Goal: Find specific page/section: Find specific page/section

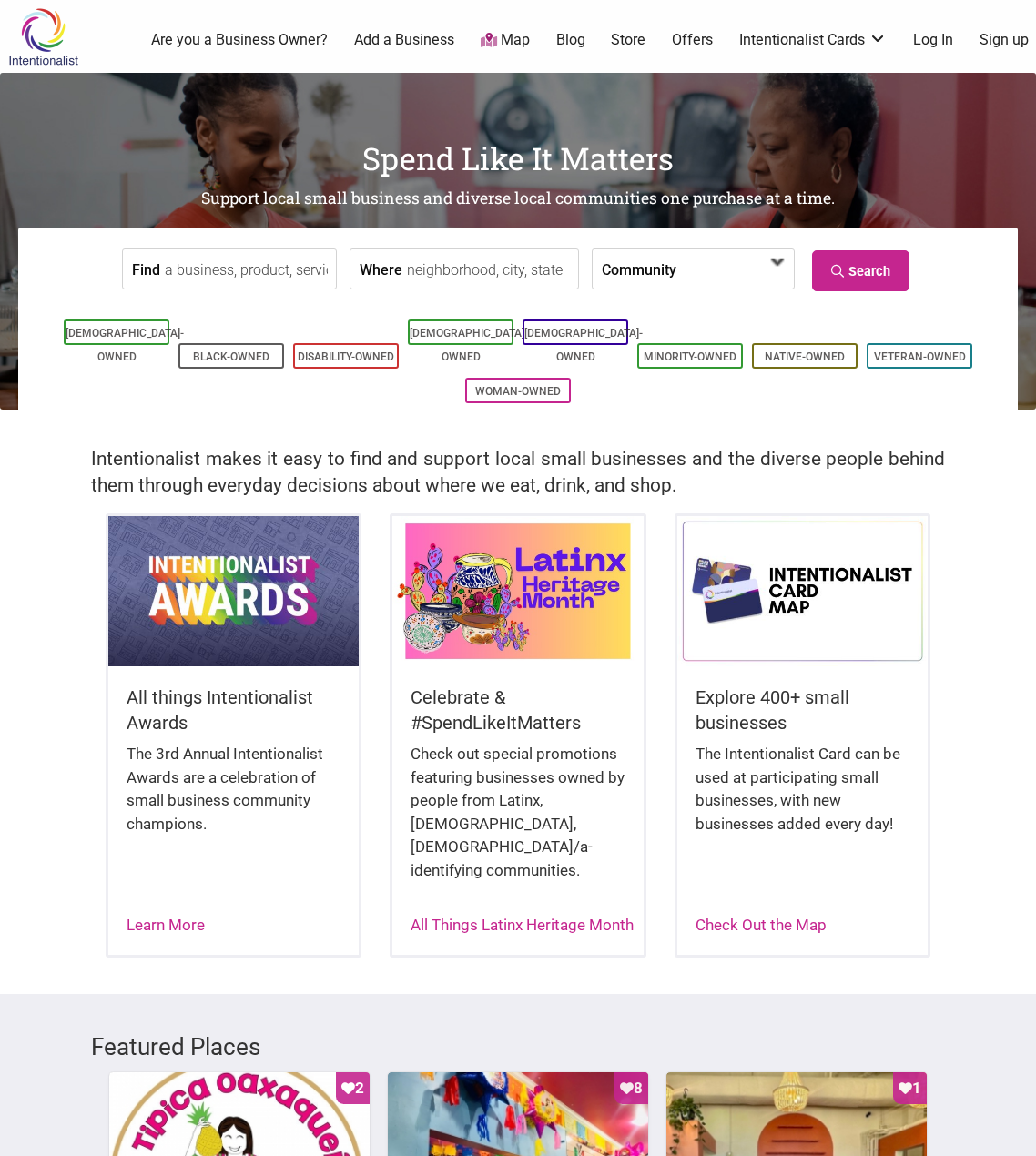
click at [785, 281] on span at bounding box center [734, 269] width 116 height 39
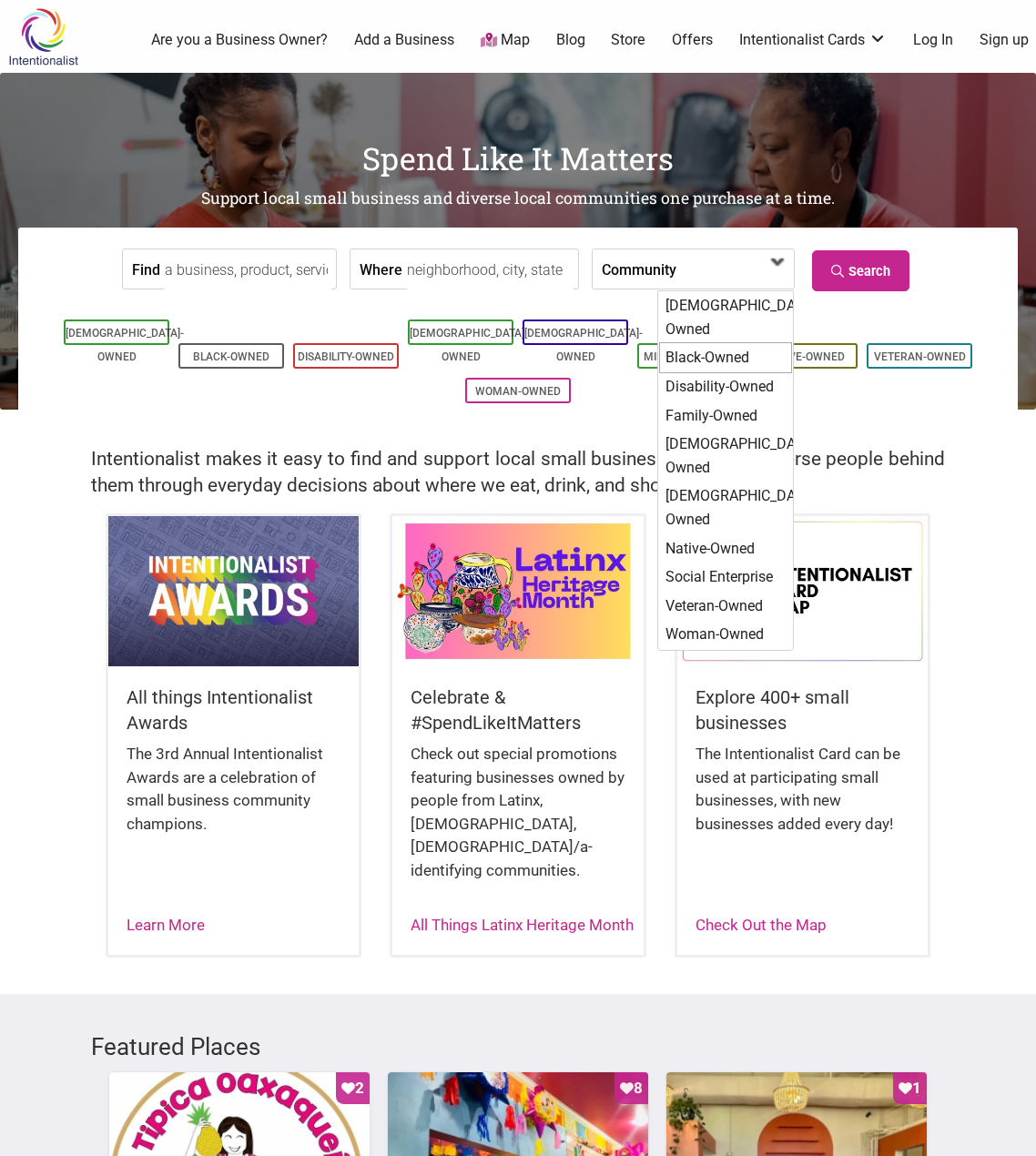
click at [711, 342] on div "Black-Owned" at bounding box center [725, 357] width 133 height 31
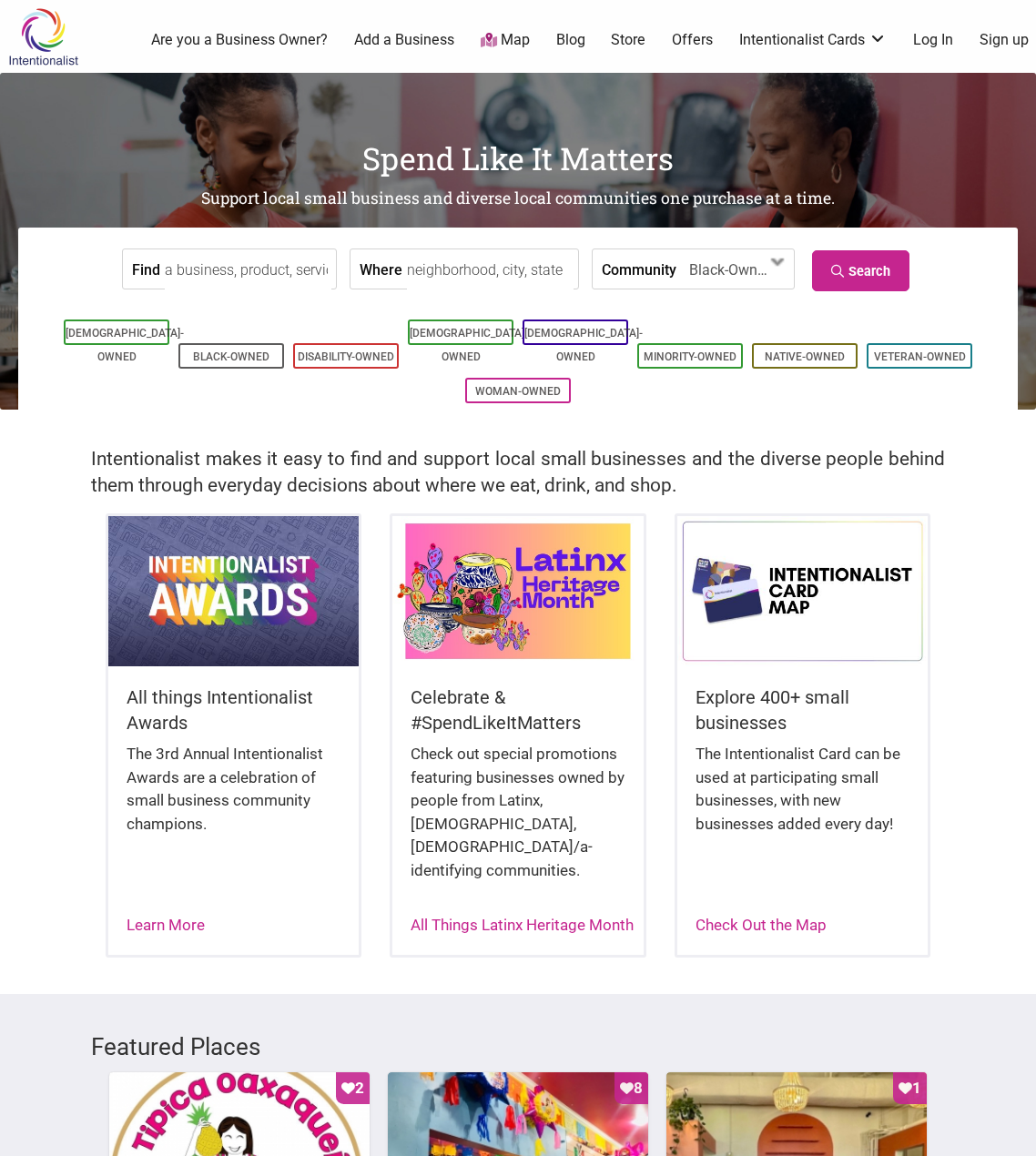
click at [477, 265] on input "Where" at bounding box center [490, 270] width 166 height 41
type input "Washington DC"
click at [879, 282] on link "Search" at bounding box center [860, 271] width 97 height 41
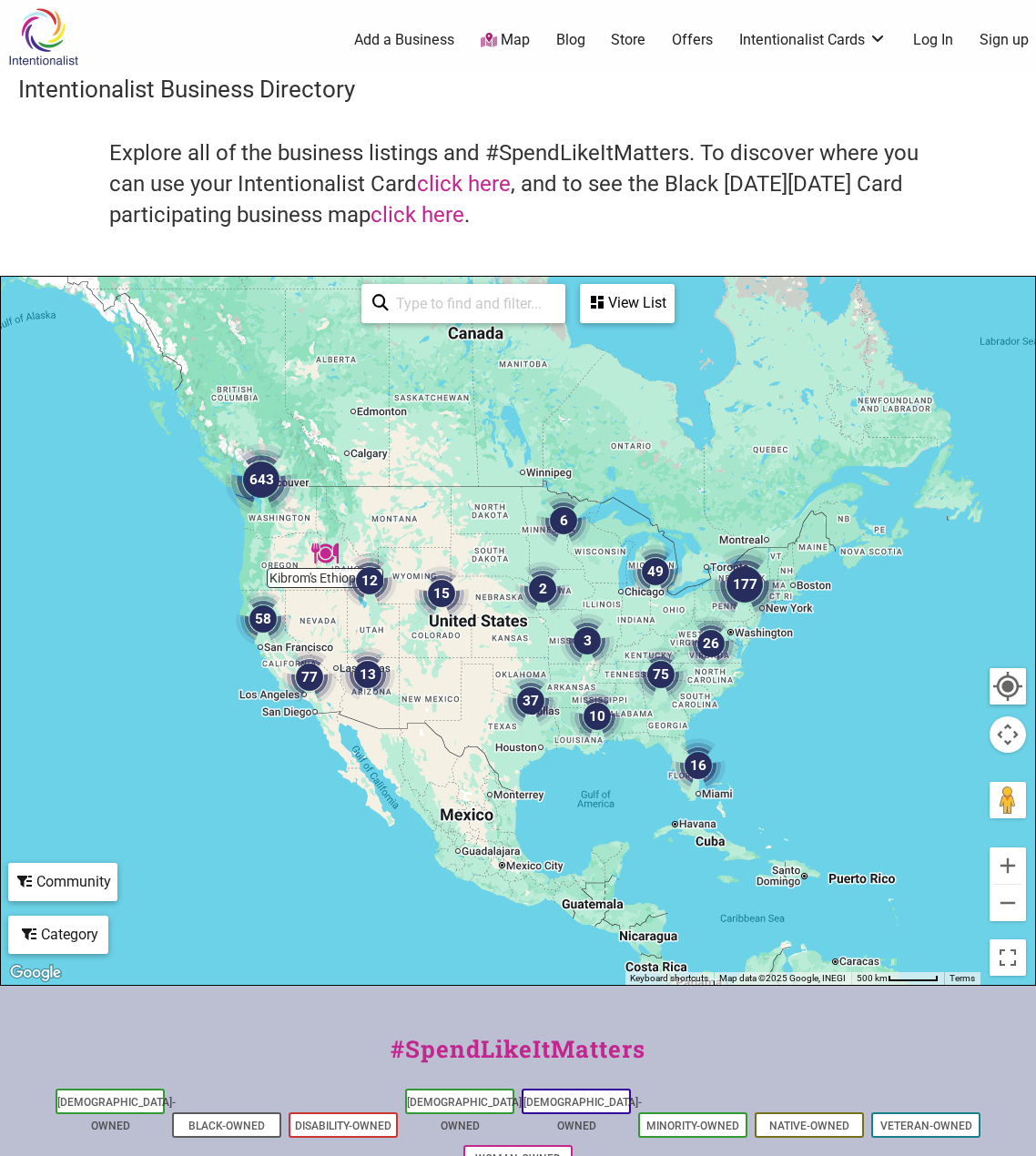
click at [422, 645] on div at bounding box center [518, 631] width 1034 height 709
click at [710, 650] on img "26" at bounding box center [711, 643] width 55 height 55
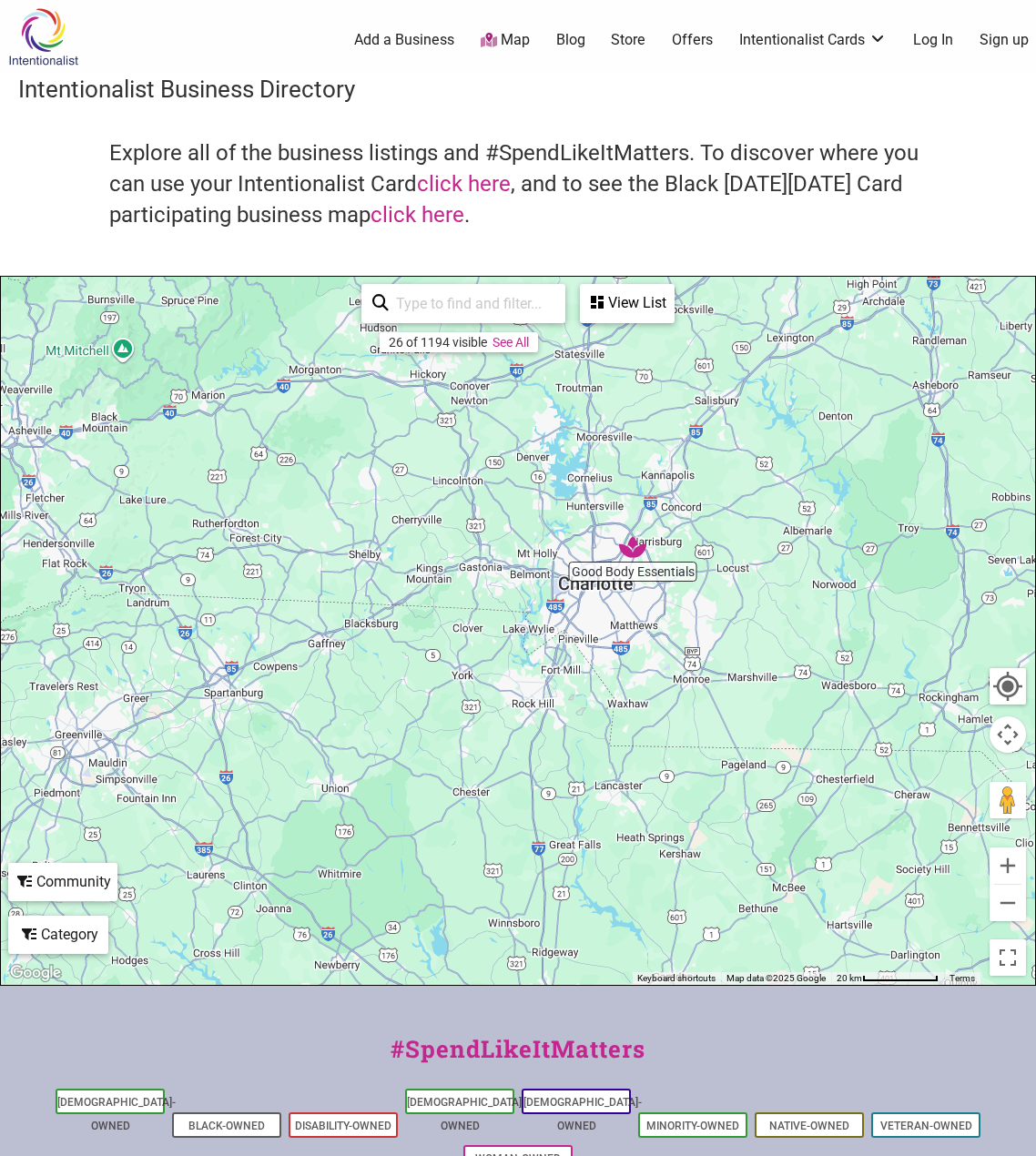
drag, startPoint x: 220, startPoint y: 807, endPoint x: 693, endPoint y: 584, distance: 522.9
click at [693, 584] on div "To navigate, press the arrow keys." at bounding box center [518, 631] width 1034 height 709
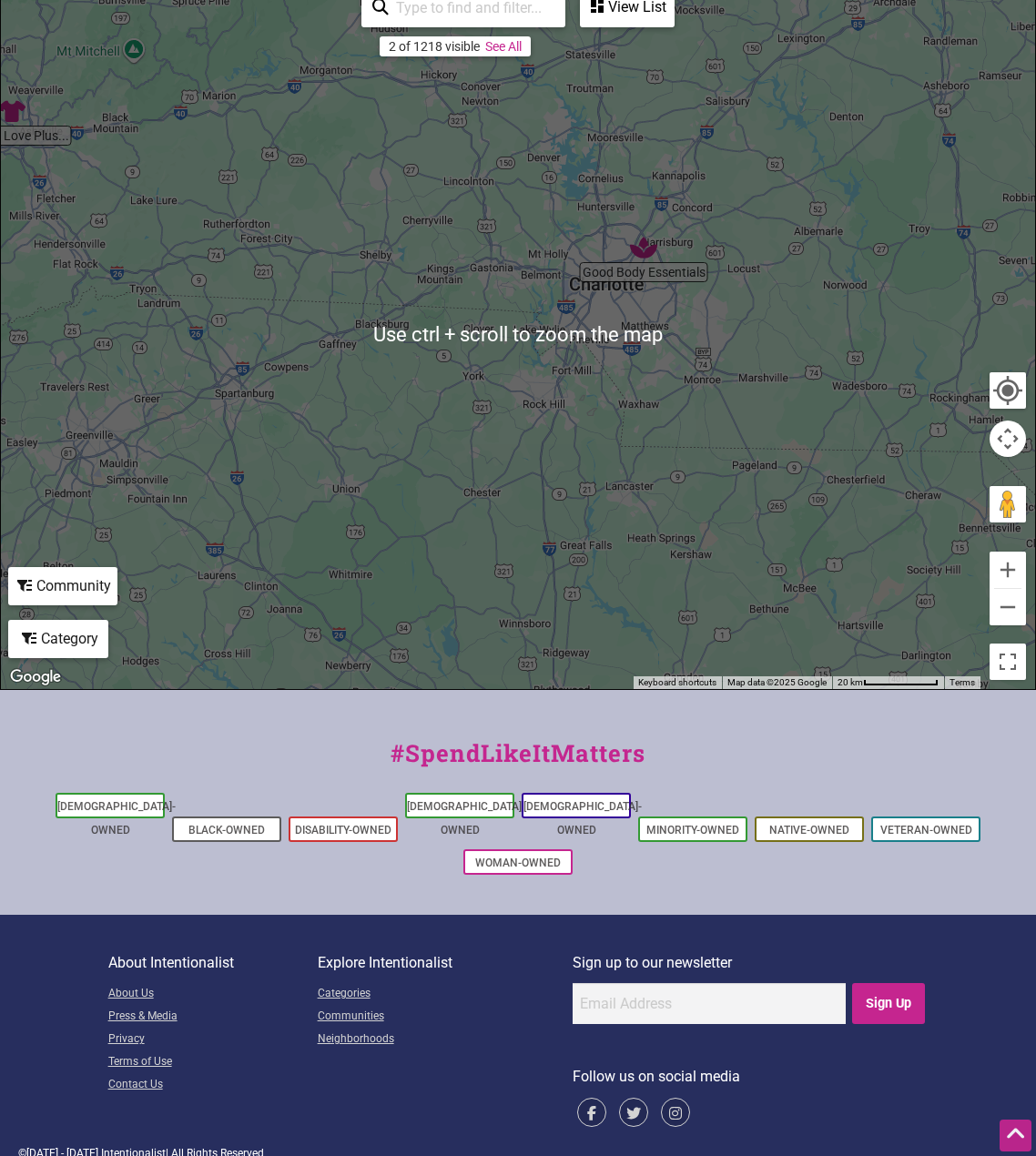
scroll to position [23, 0]
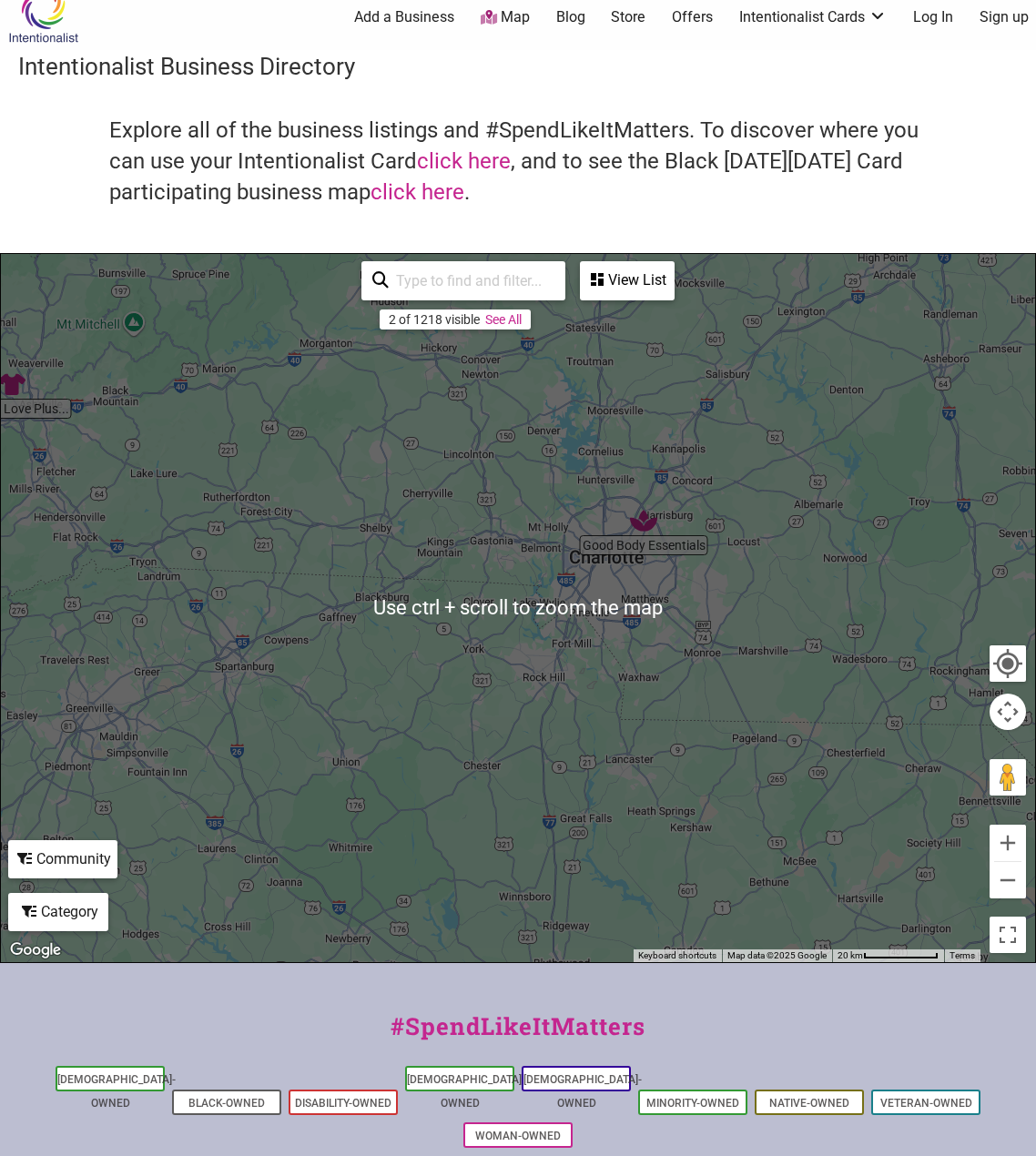
click at [650, 542] on div "To navigate, press the arrow keys." at bounding box center [518, 608] width 1034 height 709
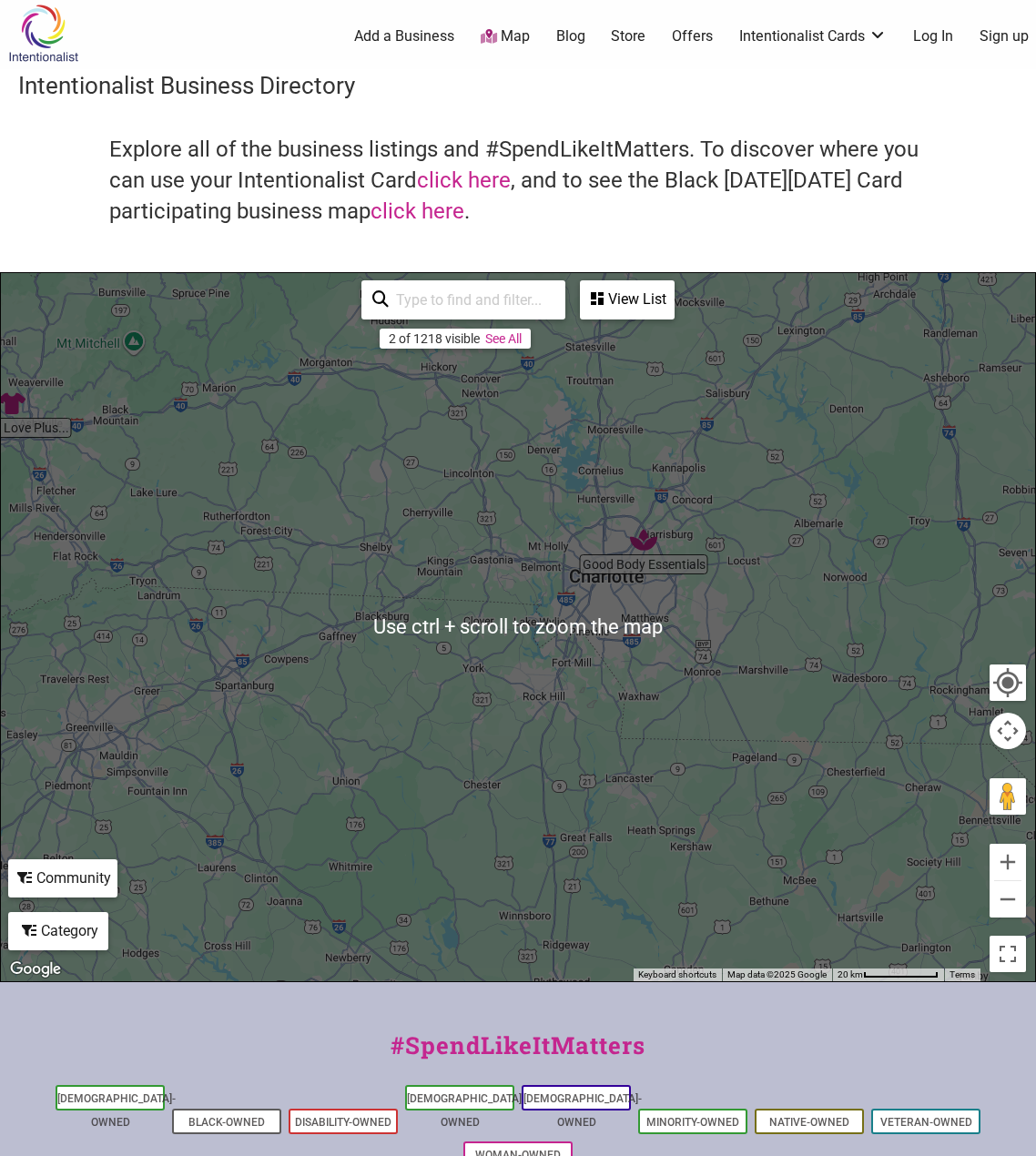
scroll to position [0, 0]
